Goal: Task Accomplishment & Management: Use online tool/utility

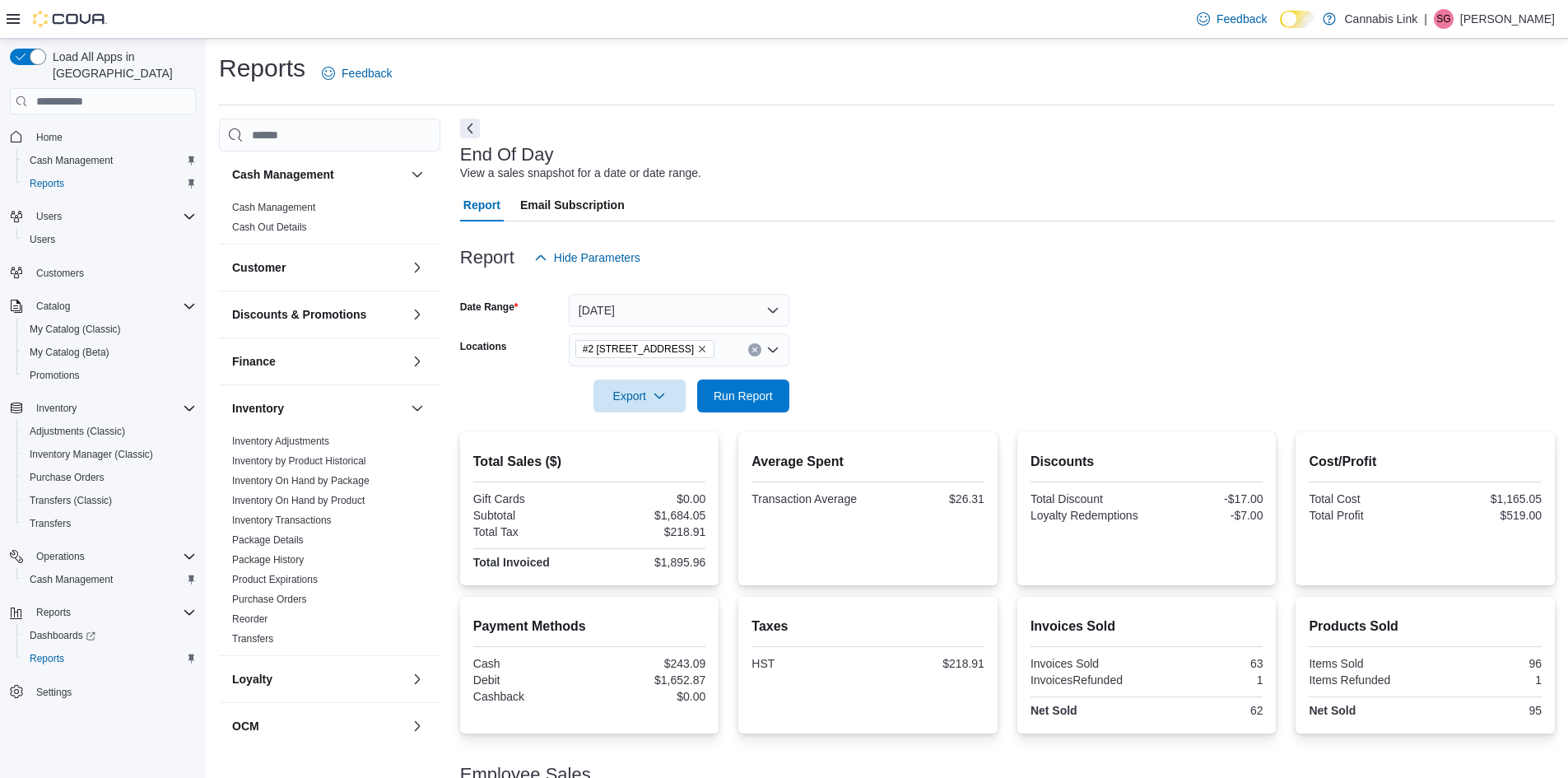
scroll to position [502, 0]
click at [357, 502] on link "Inventory On Hand by Product" at bounding box center [298, 500] width 133 height 12
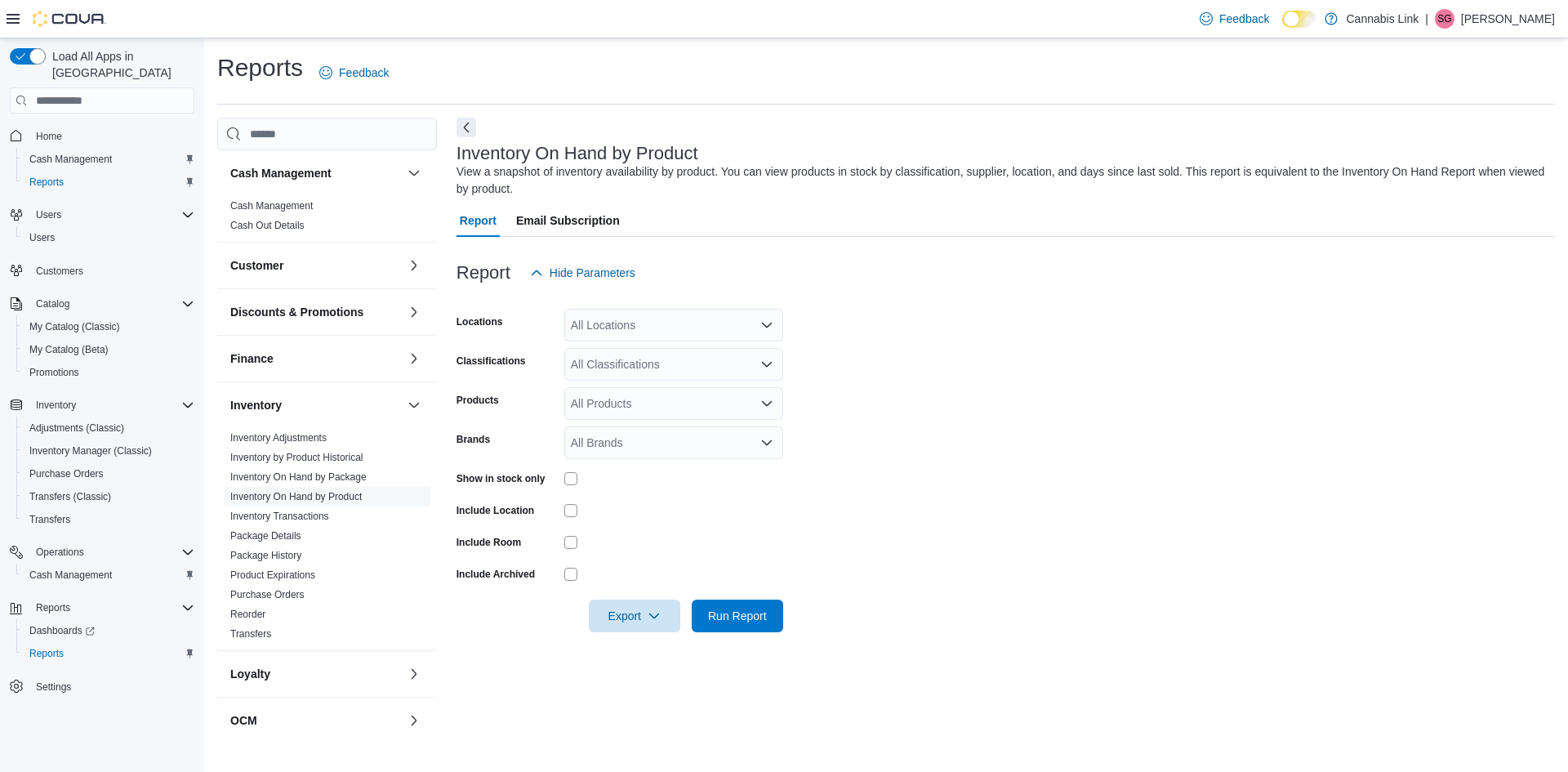
click at [741, 334] on div "All Locations" at bounding box center [673, 324] width 219 height 33
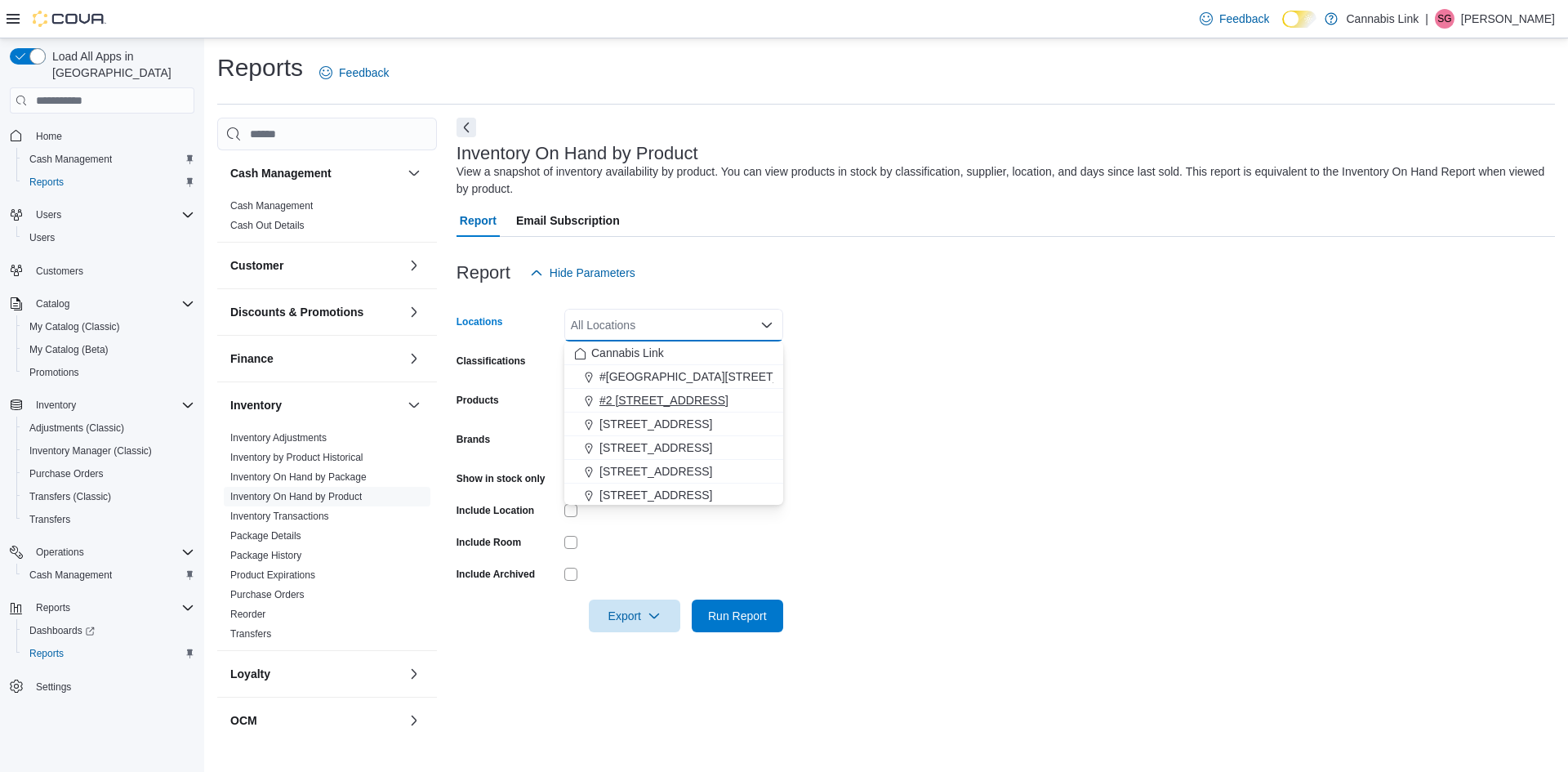
click at [694, 399] on span "#2 [STREET_ADDRESS]" at bounding box center [664, 400] width 129 height 16
click at [992, 341] on form "Locations #2 [STREET_ADDRESS] Combo box. Selected. #2 [STREET_ADDRESS] Press Ba…" at bounding box center [1006, 461] width 1098 height 343
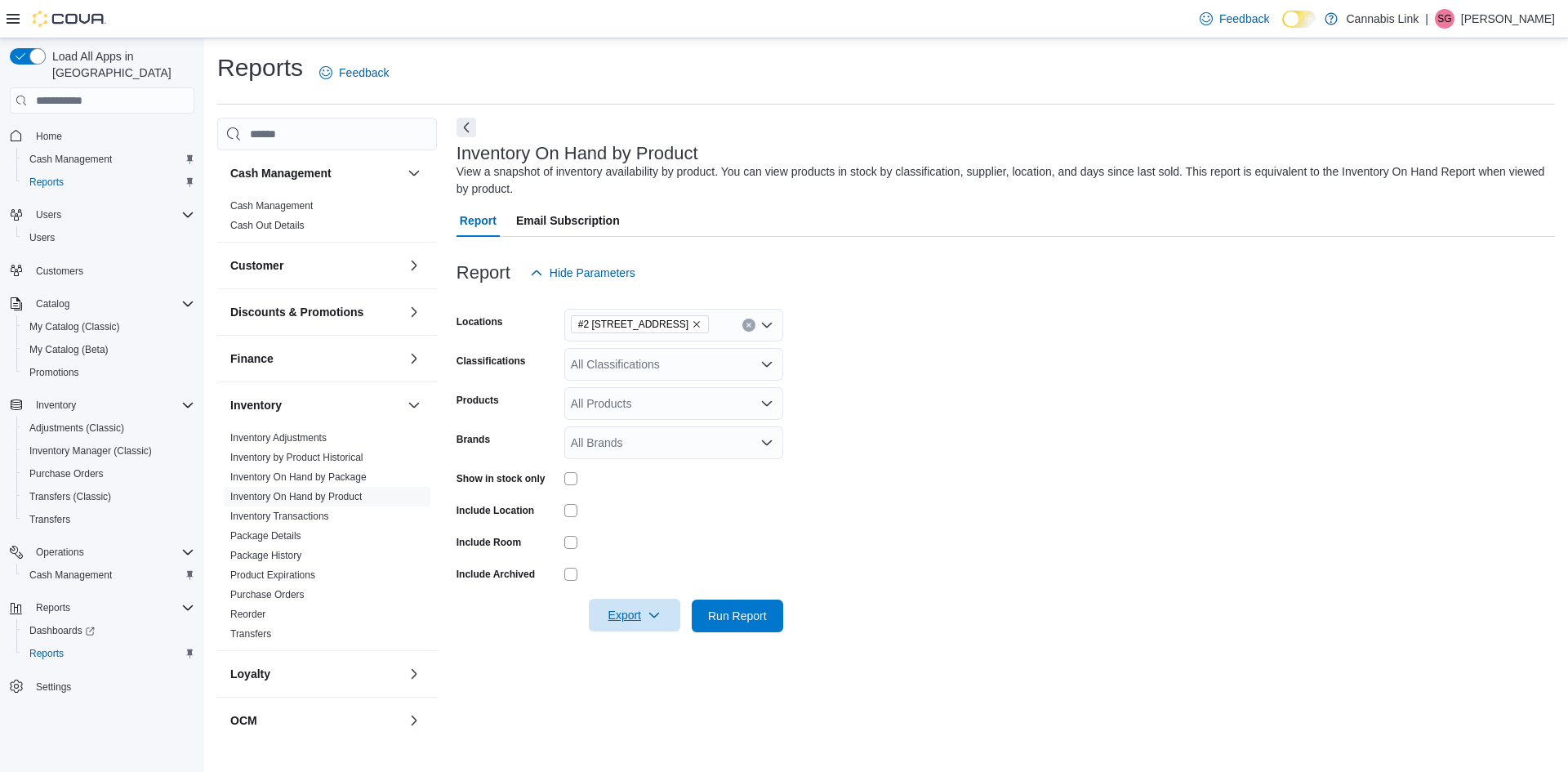
click at [647, 622] on span "Export" at bounding box center [634, 614] width 72 height 33
drag, startPoint x: 656, startPoint y: 653, endPoint x: 656, endPoint y: 643, distance: 10.0
click at [656, 652] on span "Export to Excel" at bounding box center [637, 648] width 73 height 13
